Goal: Use online tool/utility: Utilize a website feature to perform a specific function

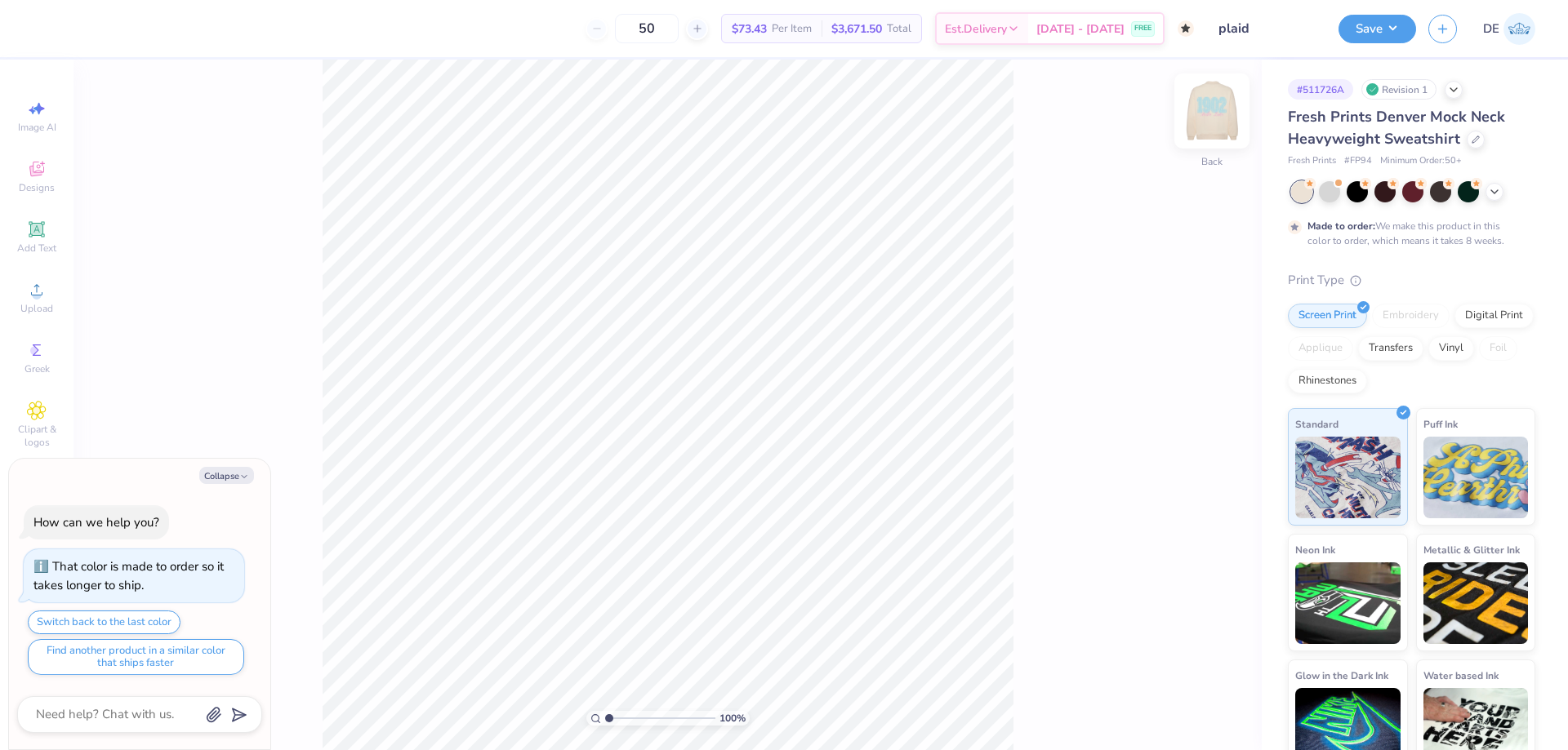
click at [1219, 121] on img at bounding box center [1212, 111] width 65 height 65
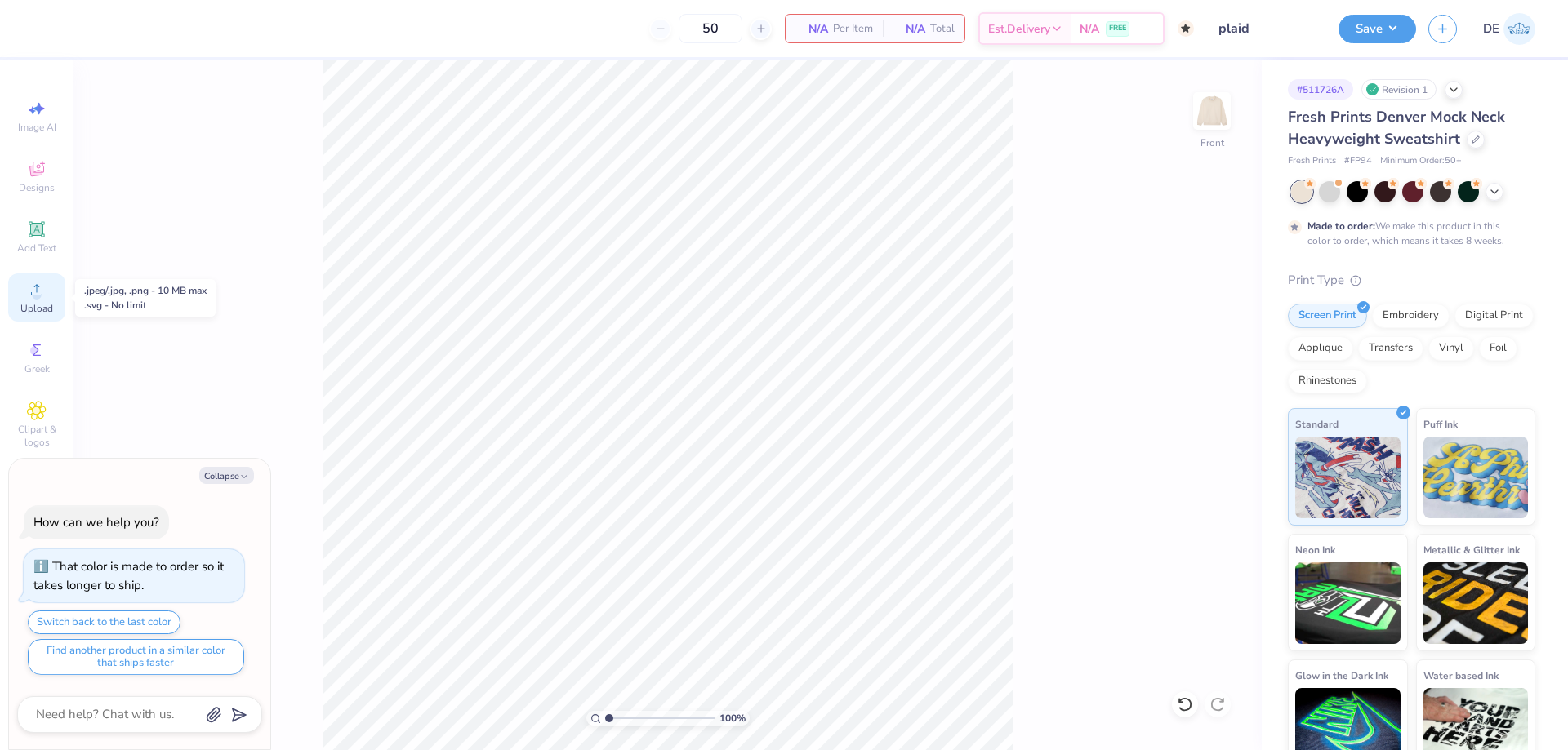
click at [46, 295] on icon at bounding box center [36, 290] width 19 height 19
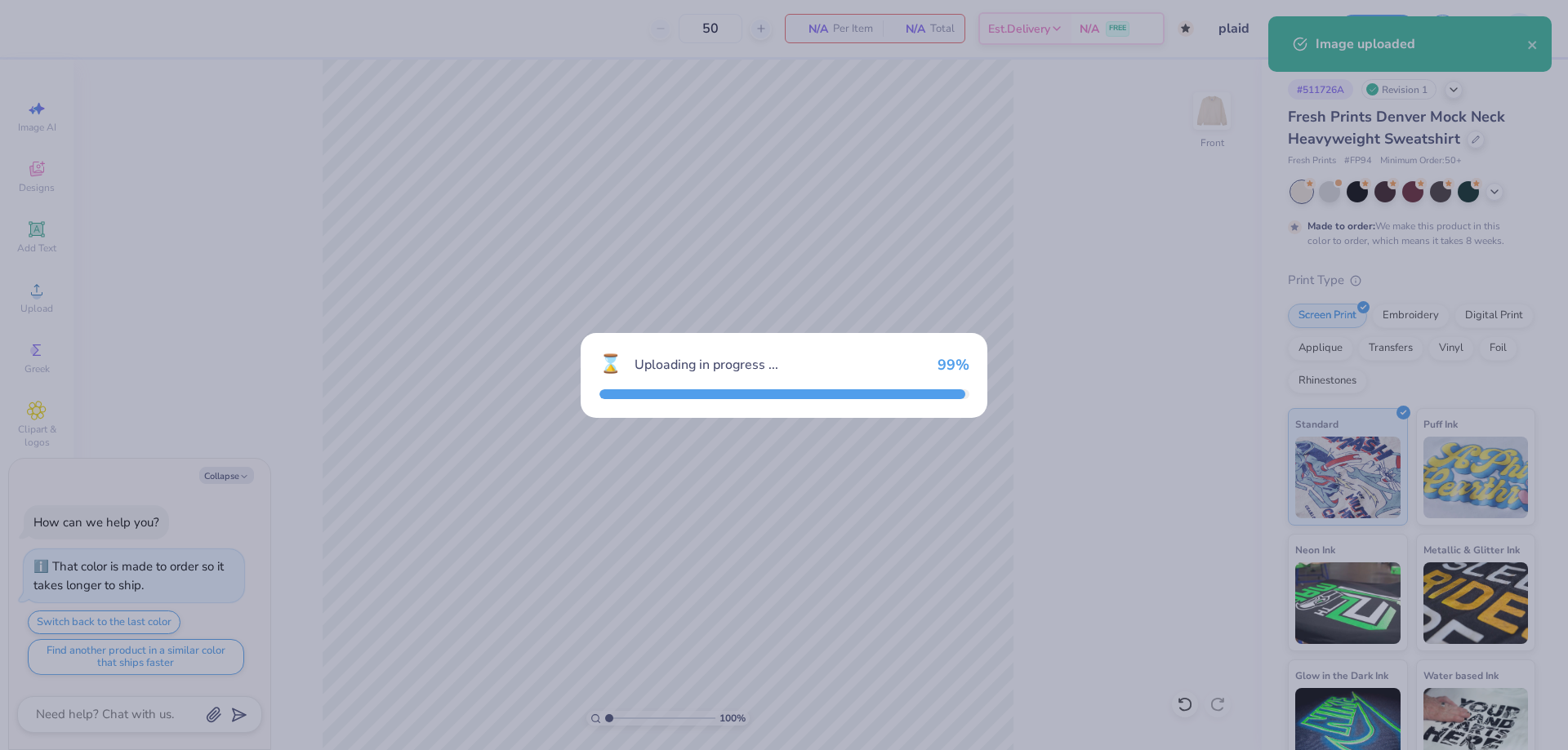
type textarea "x"
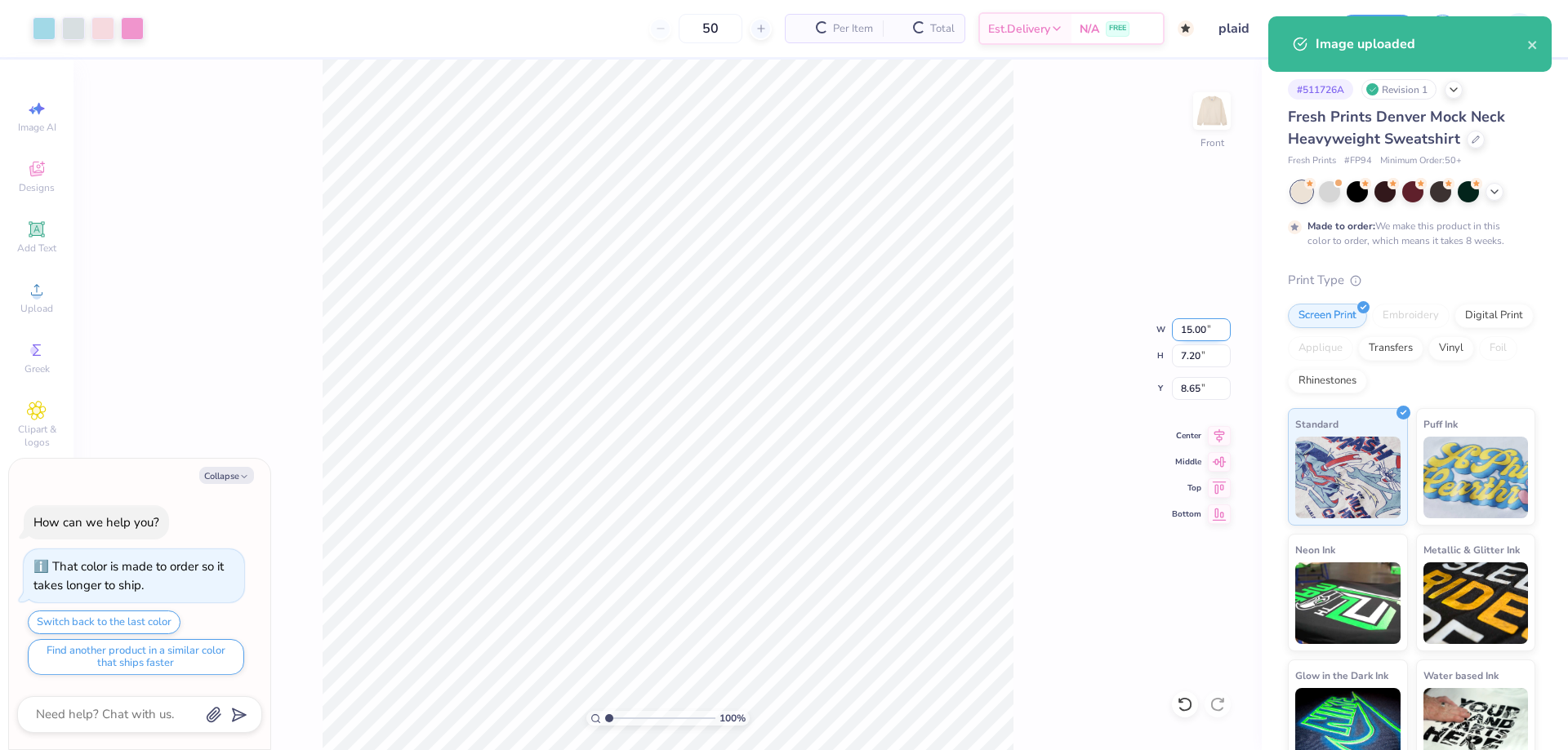
click at [1174, 331] on input "15.00" at bounding box center [1200, 330] width 58 height 23
type input "12.5"
type textarea "x"
type input "12.50"
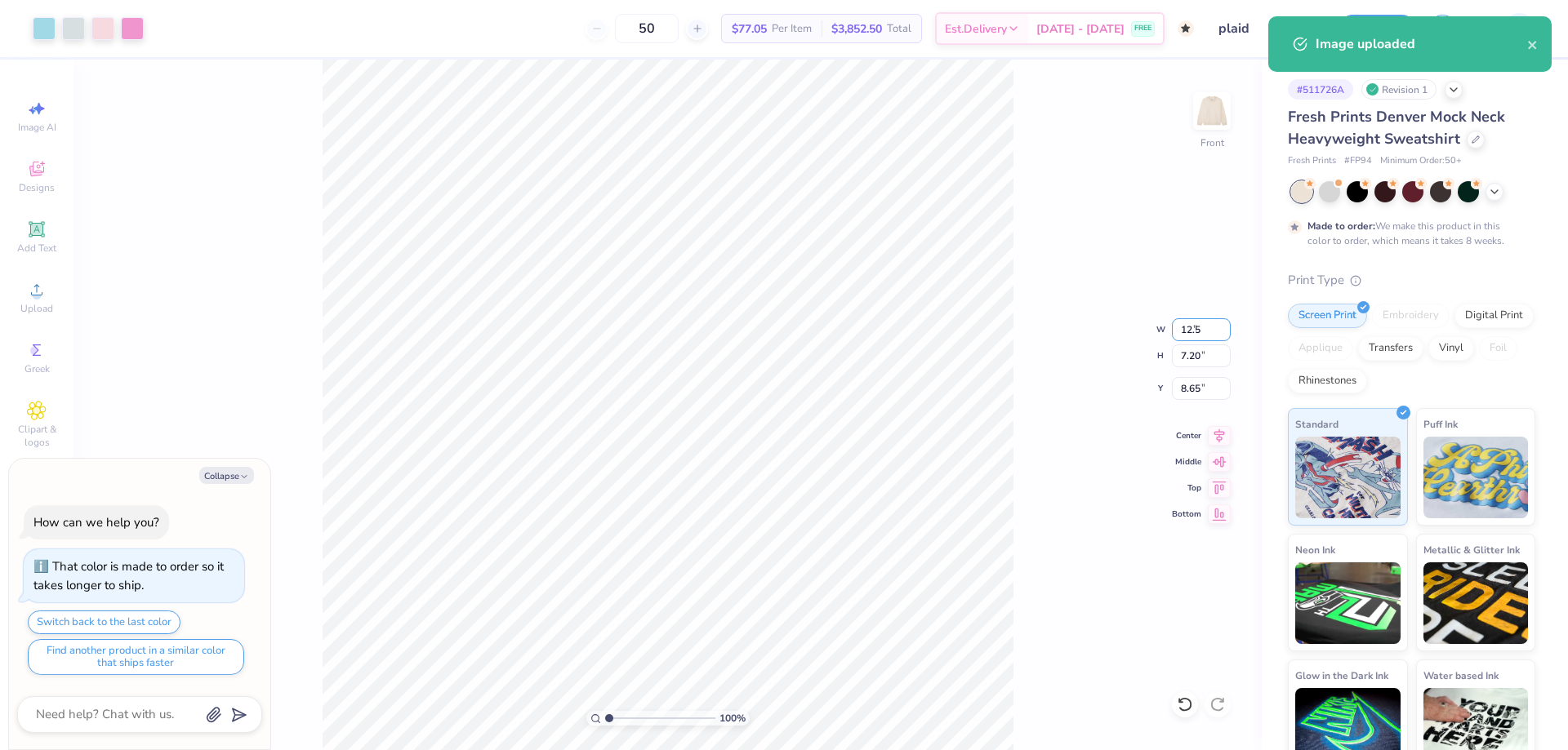
type input "6.00"
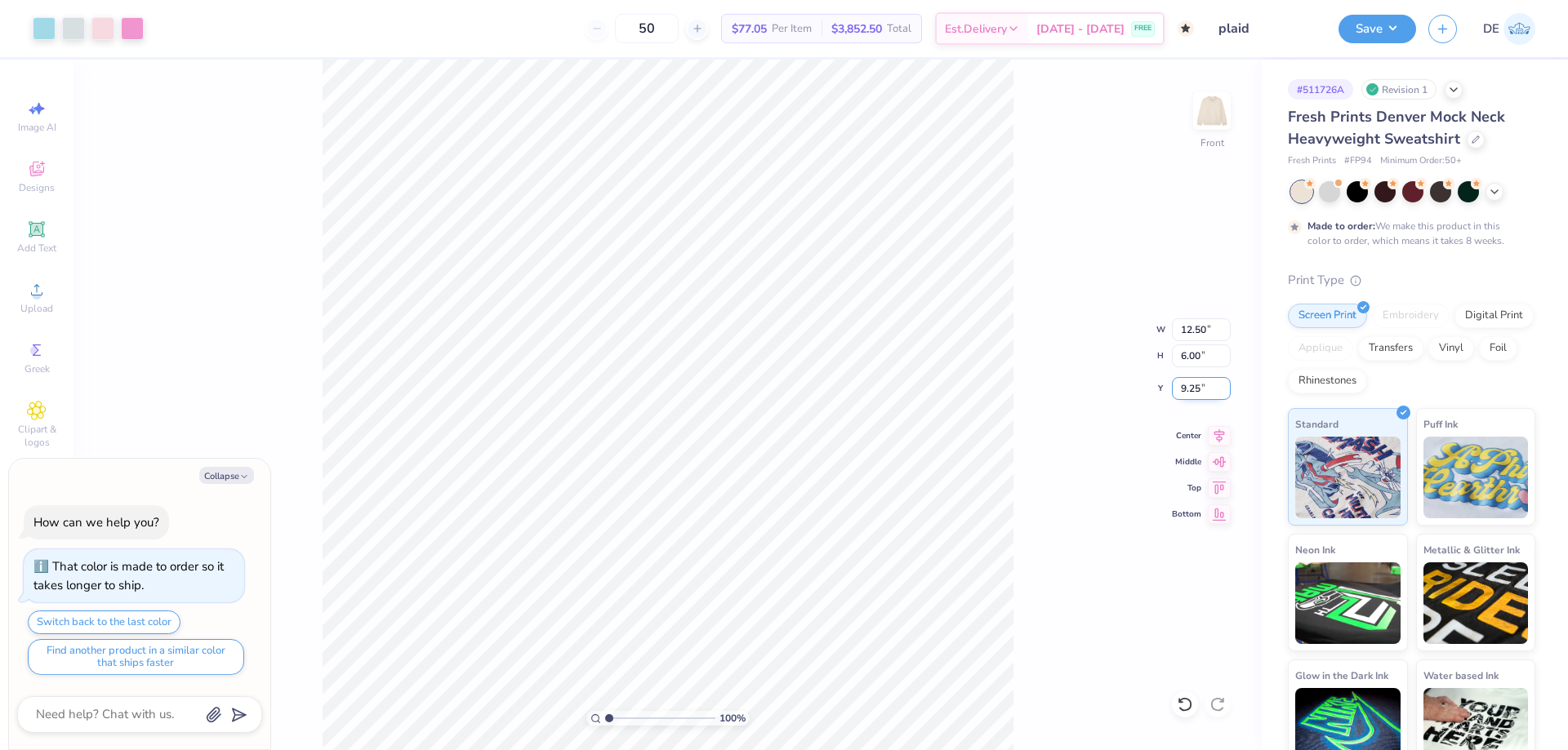
click at [1177, 387] on input "9.25" at bounding box center [1200, 388] width 58 height 23
type input "3"
type textarea "x"
type input "3.00"
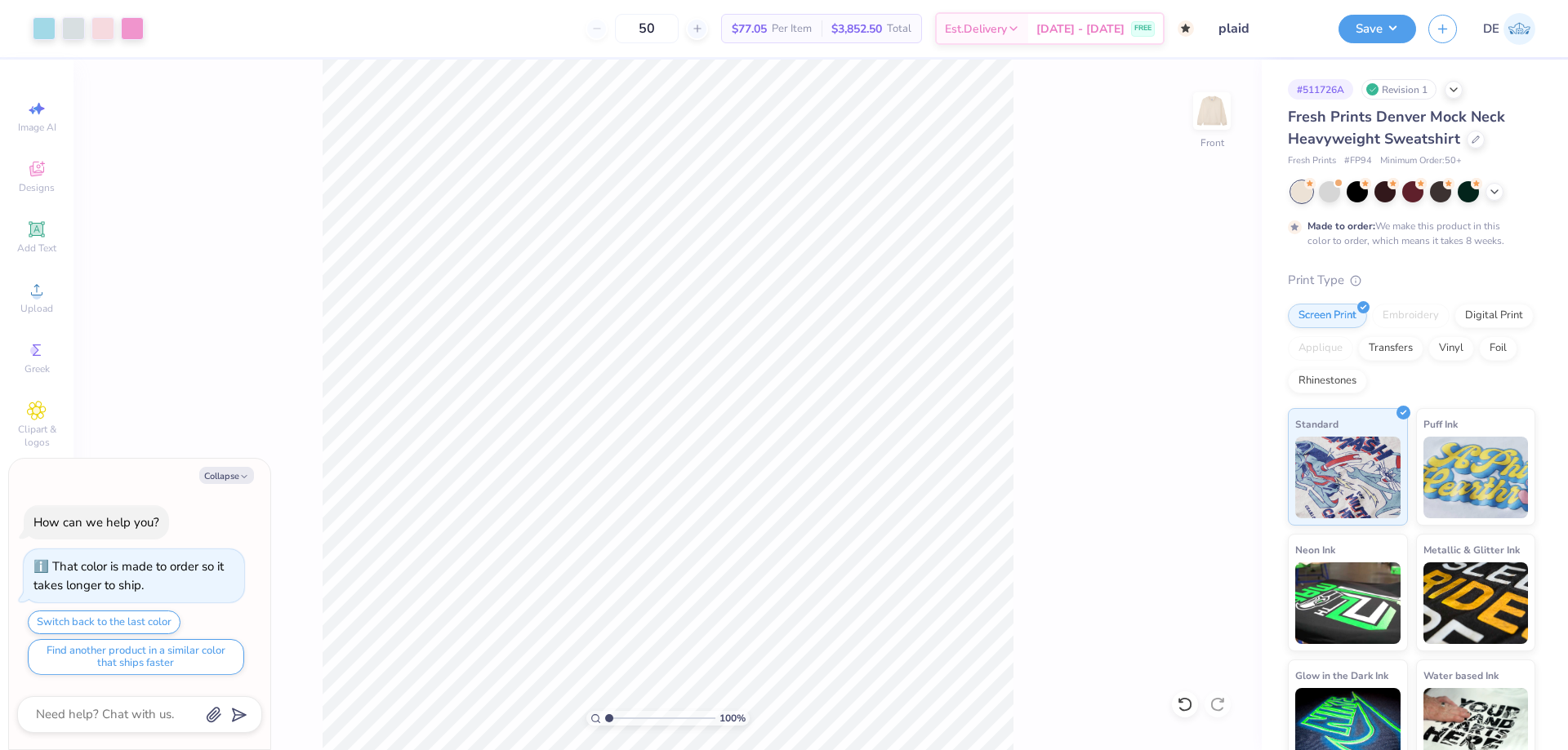
click at [308, 109] on div "100 % Front" at bounding box center [667, 405] width 1188 height 691
click at [280, 76] on div "100 % Front" at bounding box center [667, 405] width 1188 height 691
click at [1214, 99] on img at bounding box center [1212, 111] width 65 height 65
click at [41, 303] on span "Upload" at bounding box center [36, 309] width 33 height 13
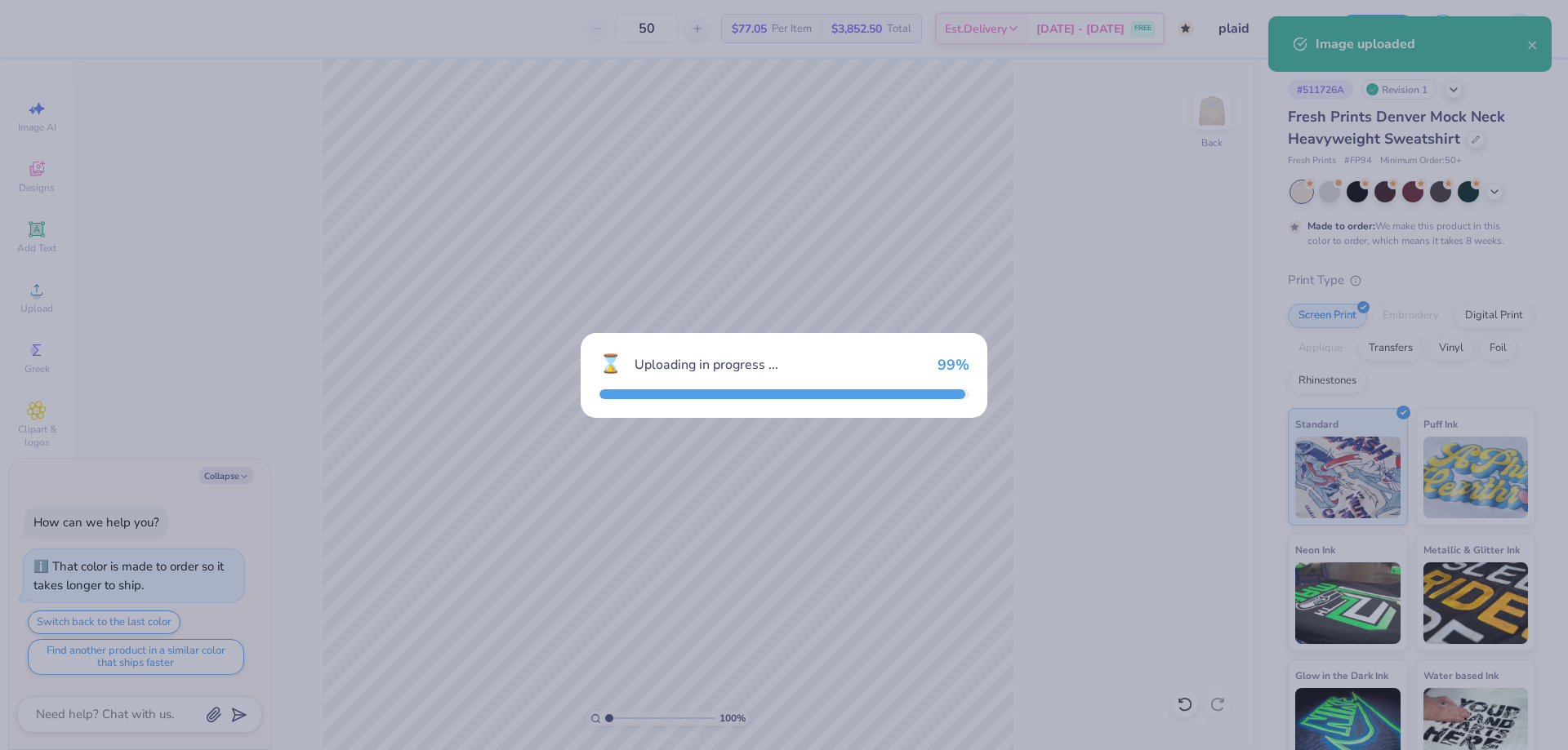
type textarea "x"
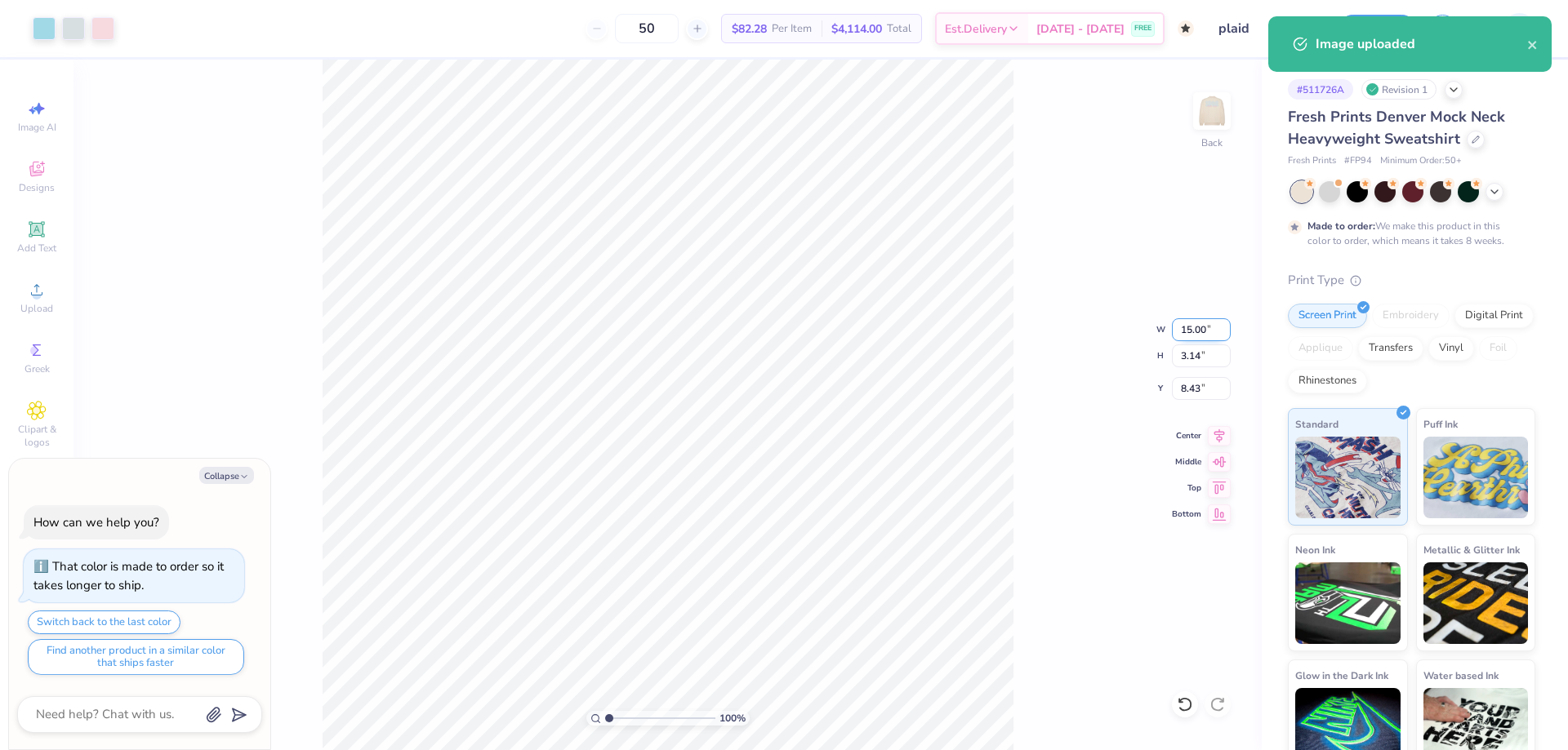
click at [1186, 340] on input "15.00" at bounding box center [1200, 330] width 58 height 23
type input "10"
type textarea "x"
type input "10.00"
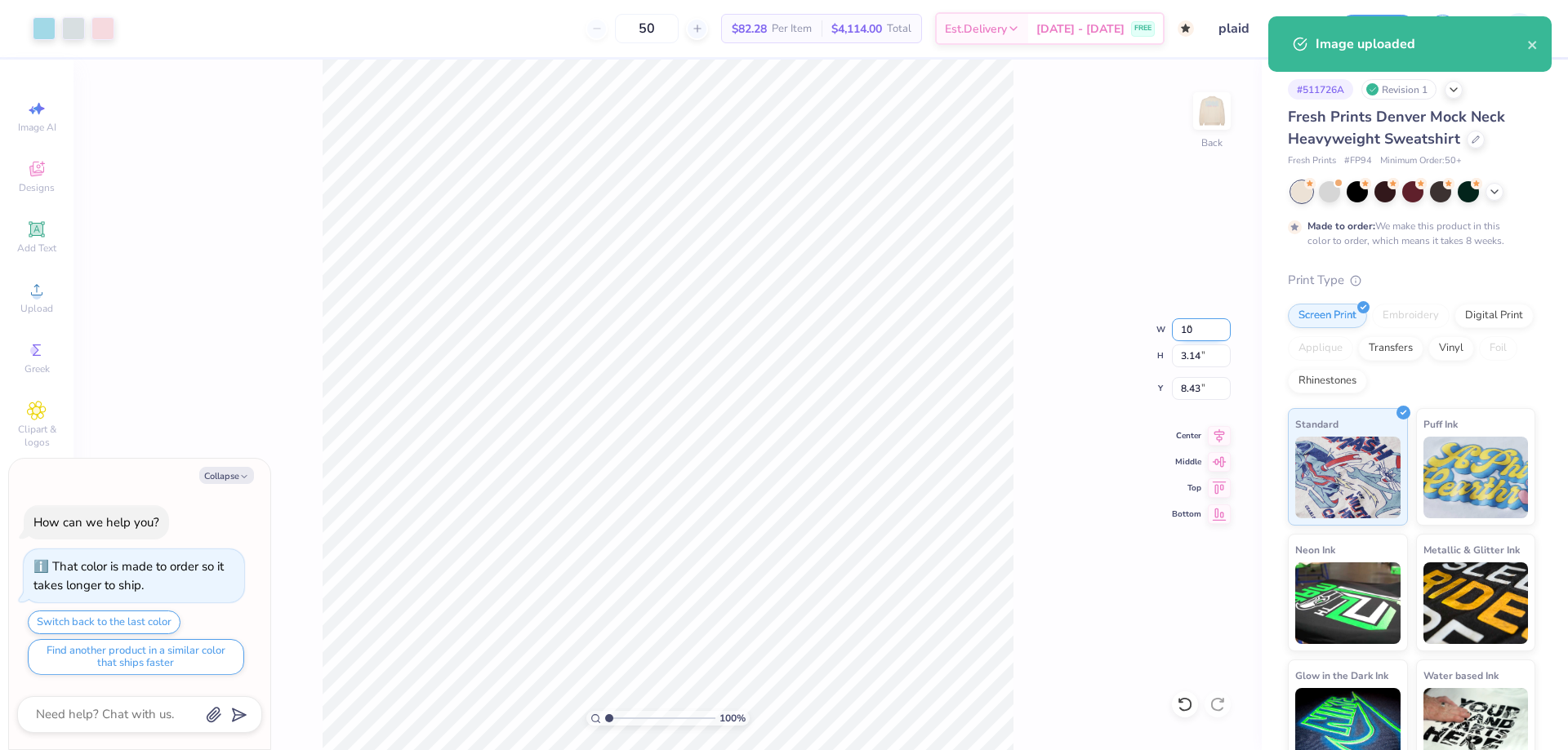
type input "2.09"
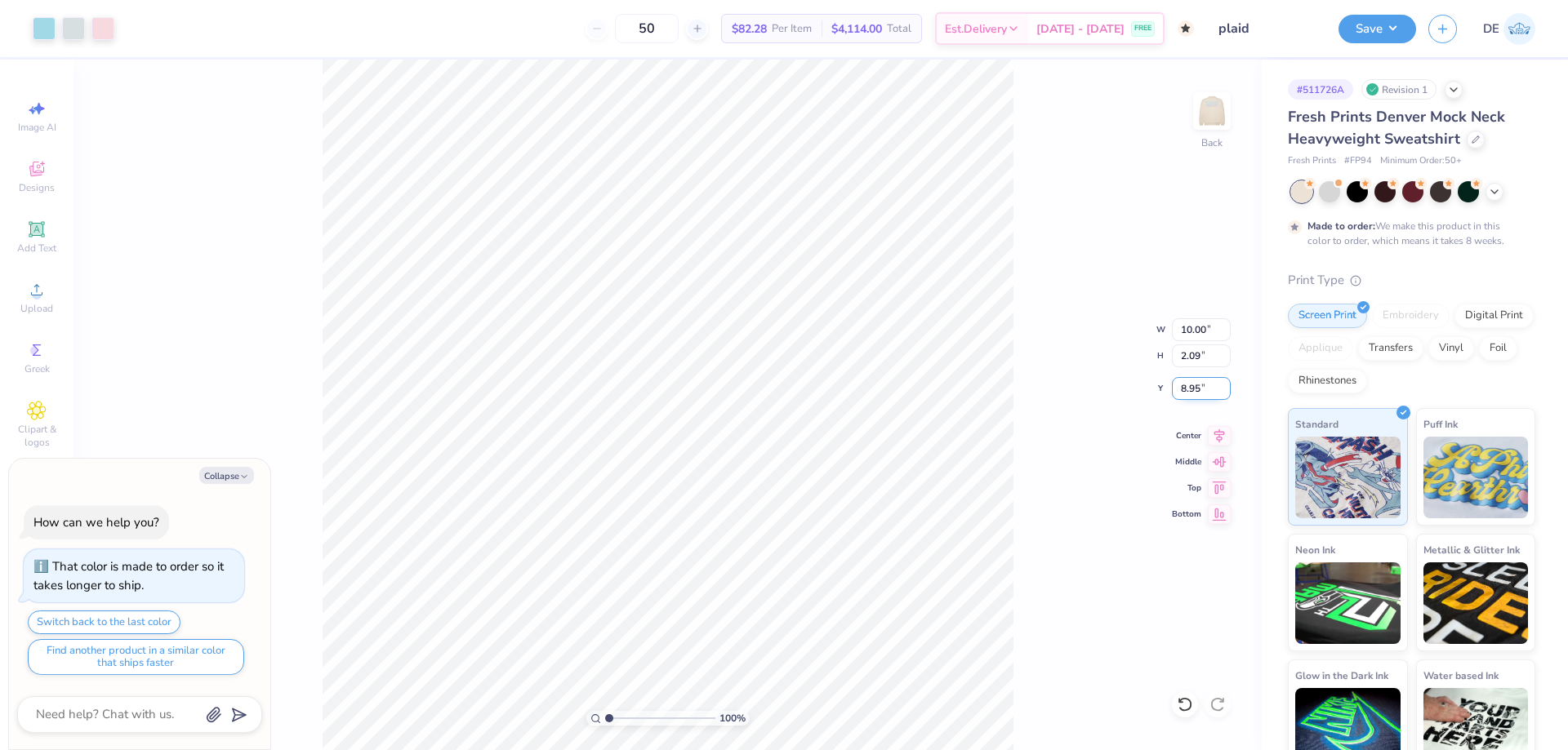
drag, startPoint x: 1183, startPoint y: 377, endPoint x: 1193, endPoint y: 389, distance: 15.6
click at [1192, 386] on input "8.95" at bounding box center [1200, 388] width 58 height 23
click at [1193, 388] on input "8.95" at bounding box center [1200, 388] width 58 height 23
type input "3"
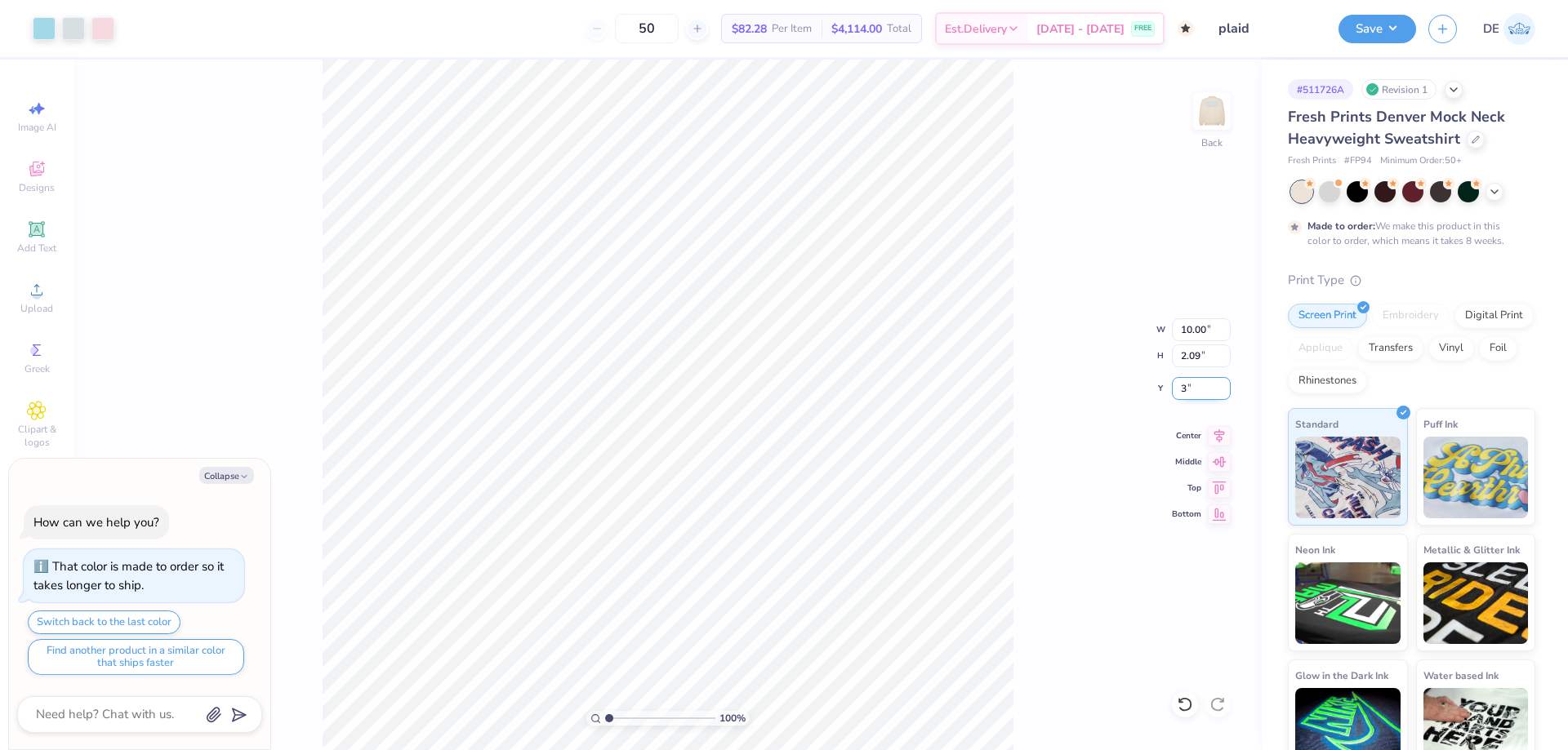
type textarea "x"
type input "3.00"
click at [1042, 334] on div "100 % Back W 10.00 10.00 " H 2.09 2.09 " Y 3.00 3.00 " Center Middle Top Bottom" at bounding box center [667, 405] width 1188 height 691
type textarea "x"
click at [1186, 334] on input "10.00" at bounding box center [1200, 330] width 58 height 23
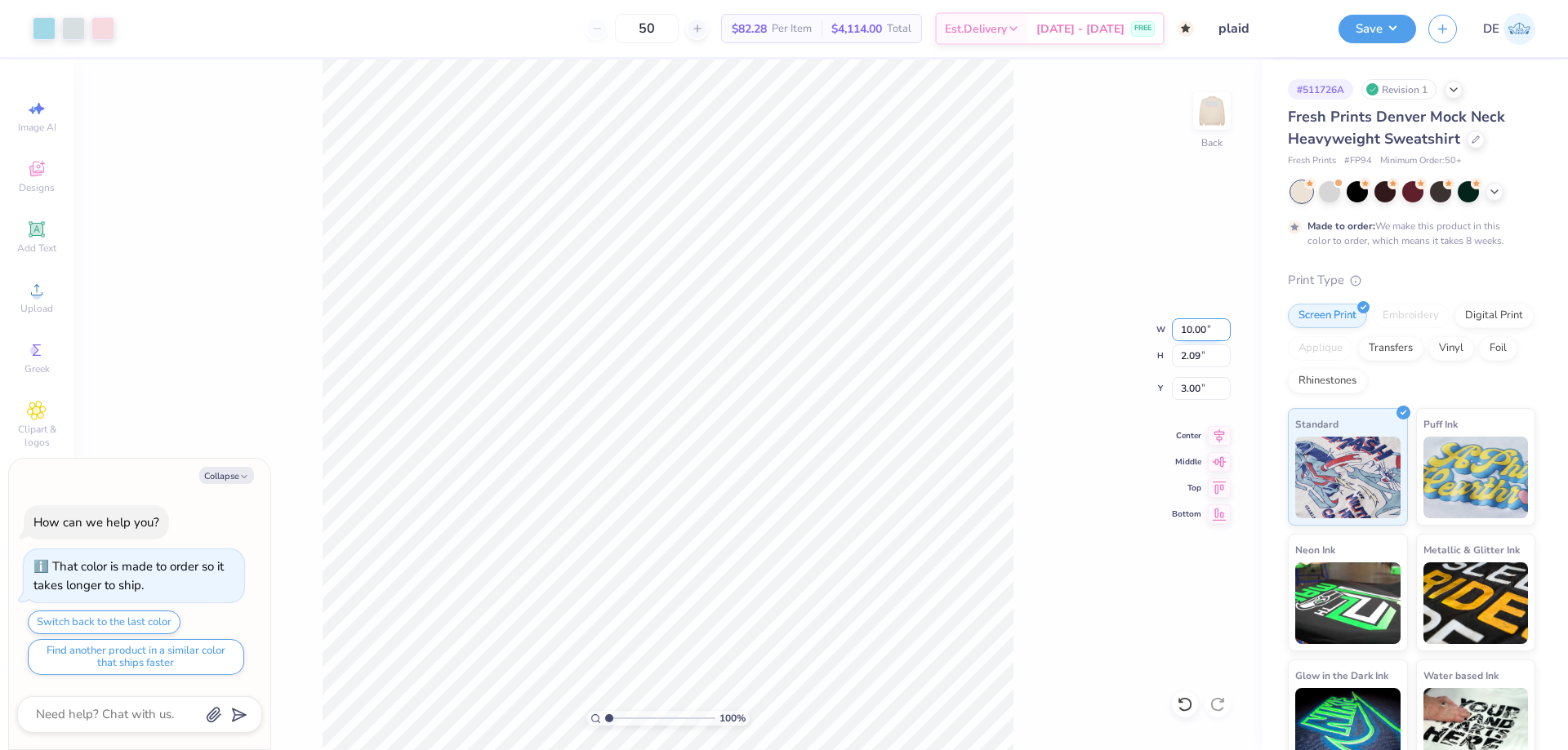
click at [1186, 333] on input "10.00" at bounding box center [1200, 330] width 58 height 23
type input "11.5"
type textarea "x"
type input "11.50"
type input "2.40"
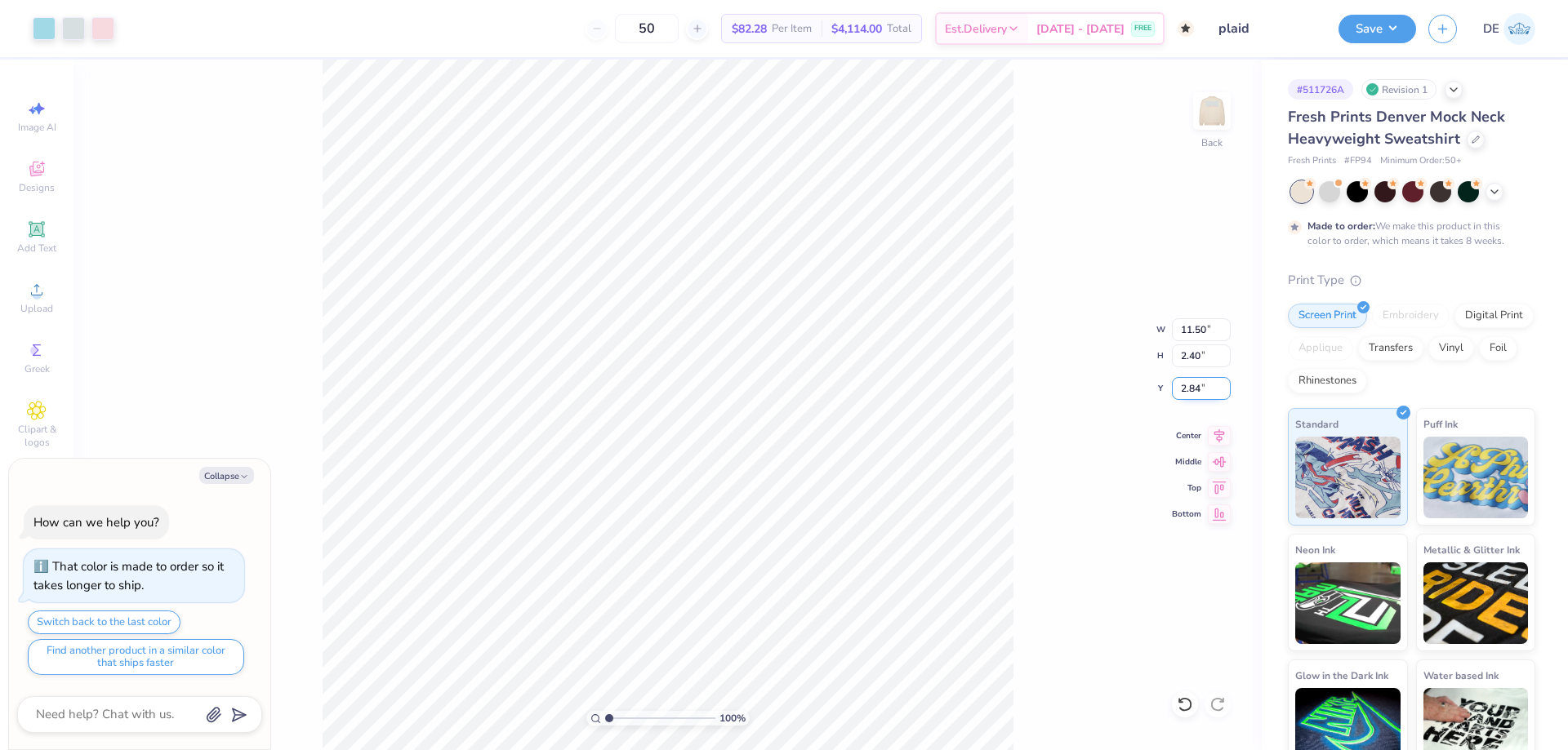
click at [1187, 389] on input "2.84" at bounding box center [1200, 388] width 58 height 23
click at [1183, 387] on input "2.84" at bounding box center [1200, 388] width 58 height 23
type input "3"
type textarea "x"
type input "3.00"
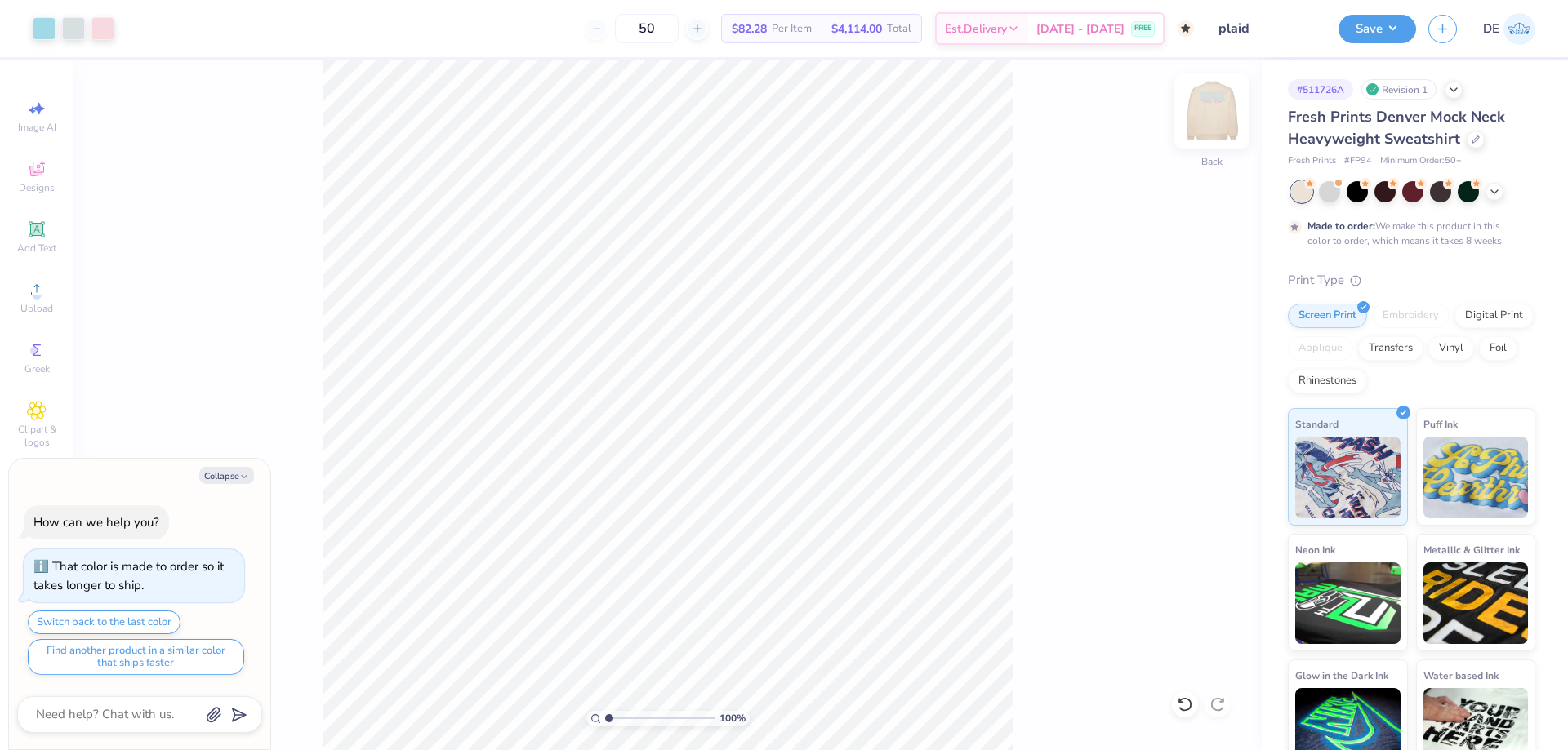
click at [1225, 113] on img at bounding box center [1212, 111] width 65 height 65
click at [1221, 120] on img at bounding box center [1212, 111] width 65 height 65
click at [1365, 31] on button "Save" at bounding box center [1377, 27] width 78 height 29
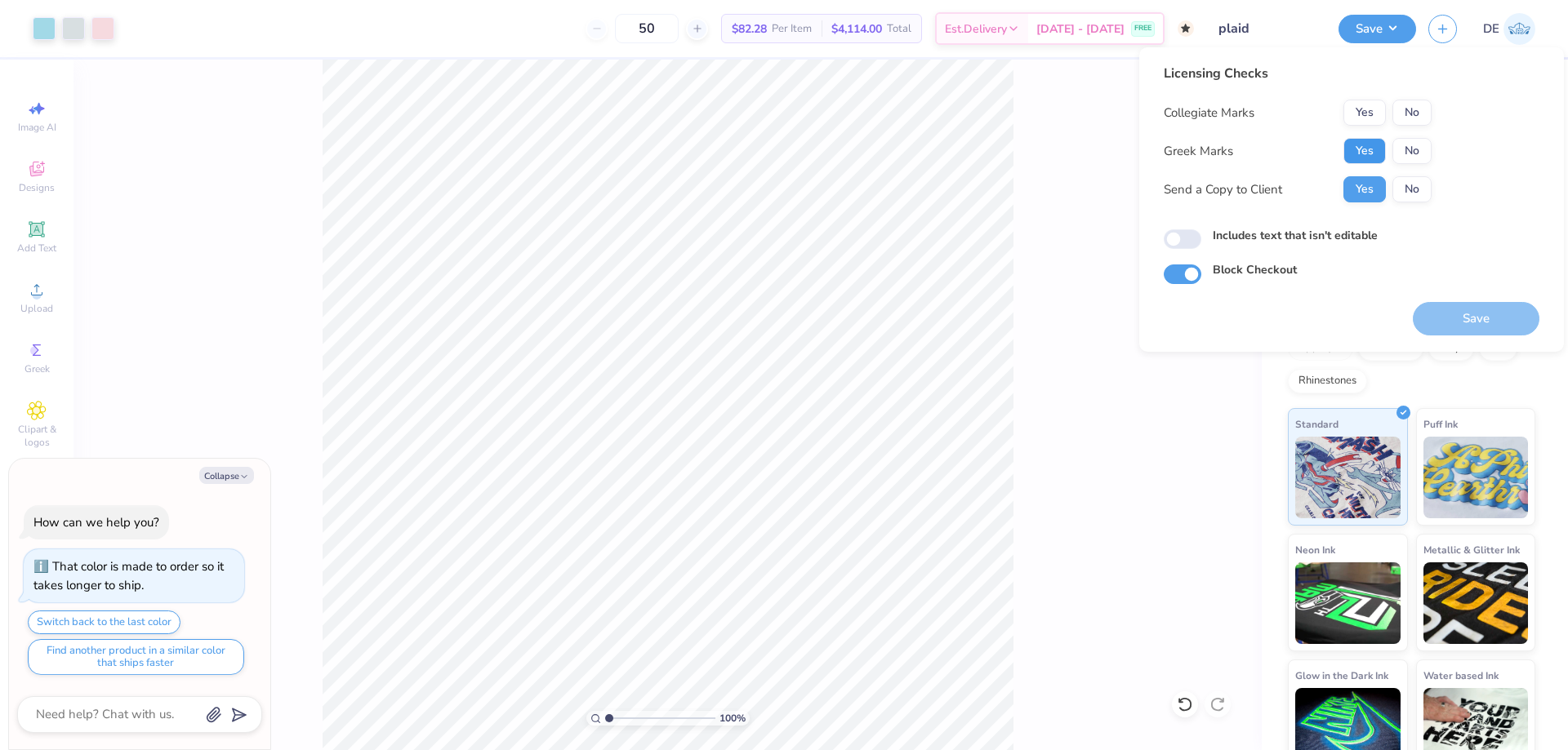
click at [1365, 147] on button "Yes" at bounding box center [1364, 150] width 42 height 26
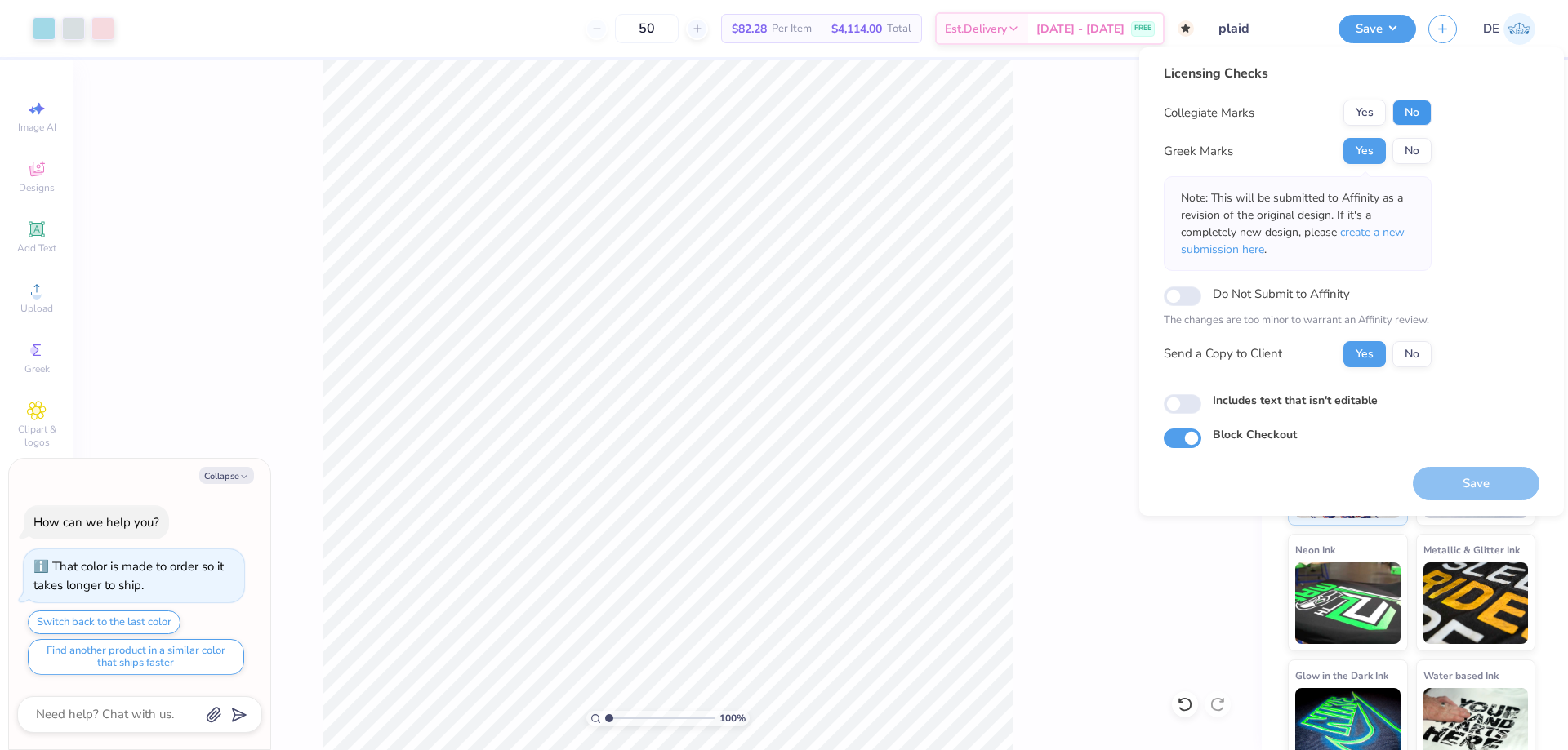
click at [1410, 109] on button "No" at bounding box center [1412, 112] width 39 height 26
click at [1517, 472] on button "Save" at bounding box center [1476, 483] width 126 height 33
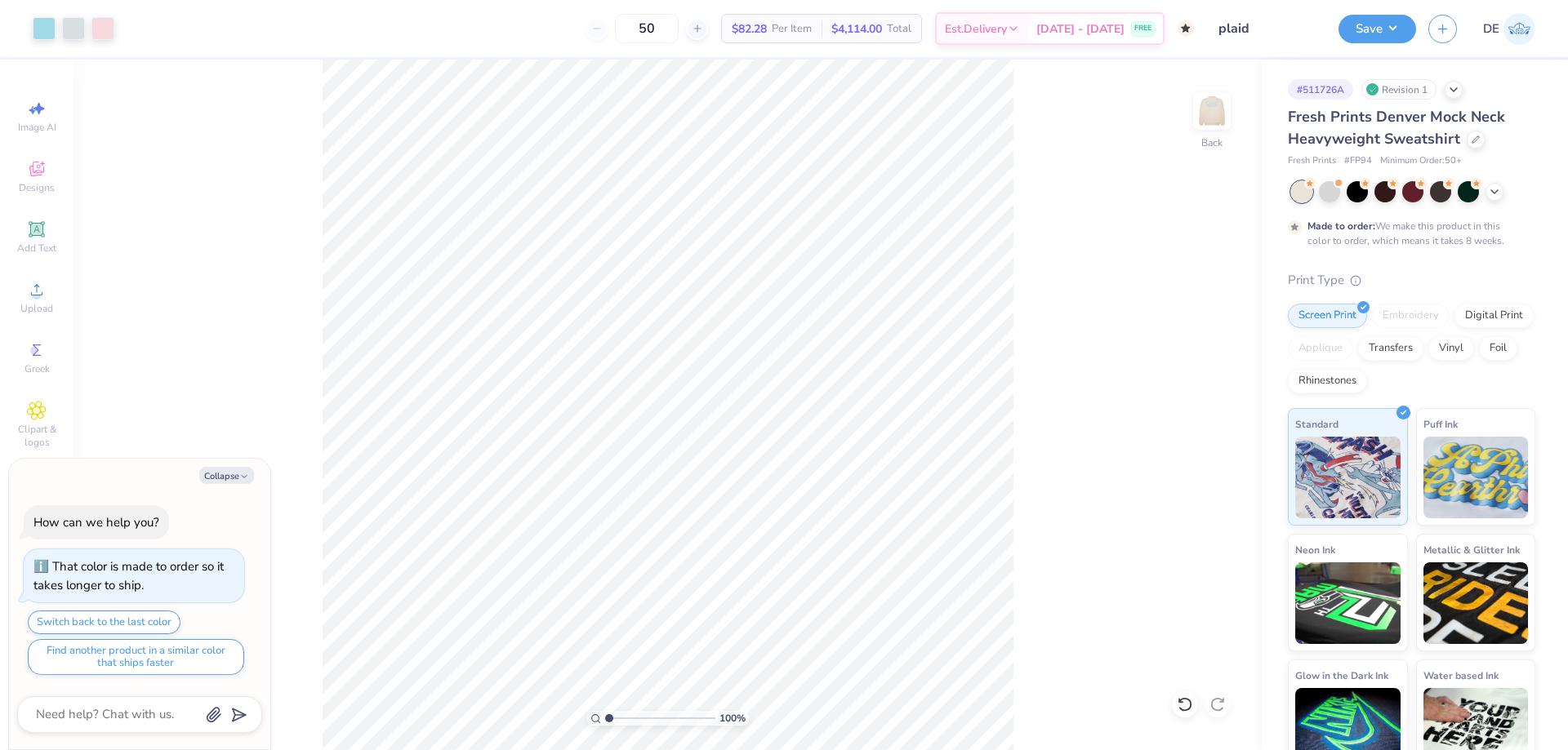
type textarea "x"
